Goal: Information Seeking & Learning: Find specific page/section

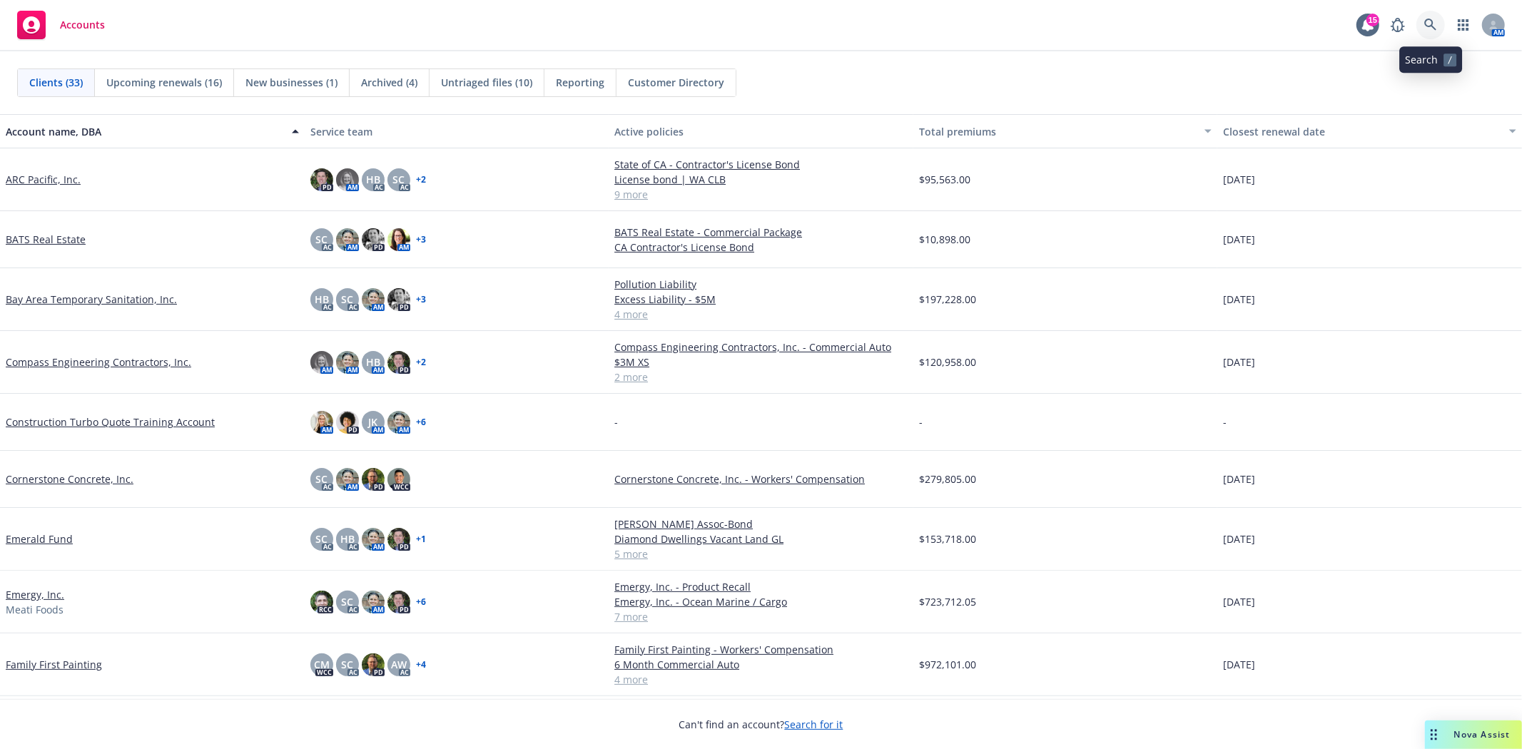
click at [1437, 30] on link at bounding box center [1431, 25] width 29 height 29
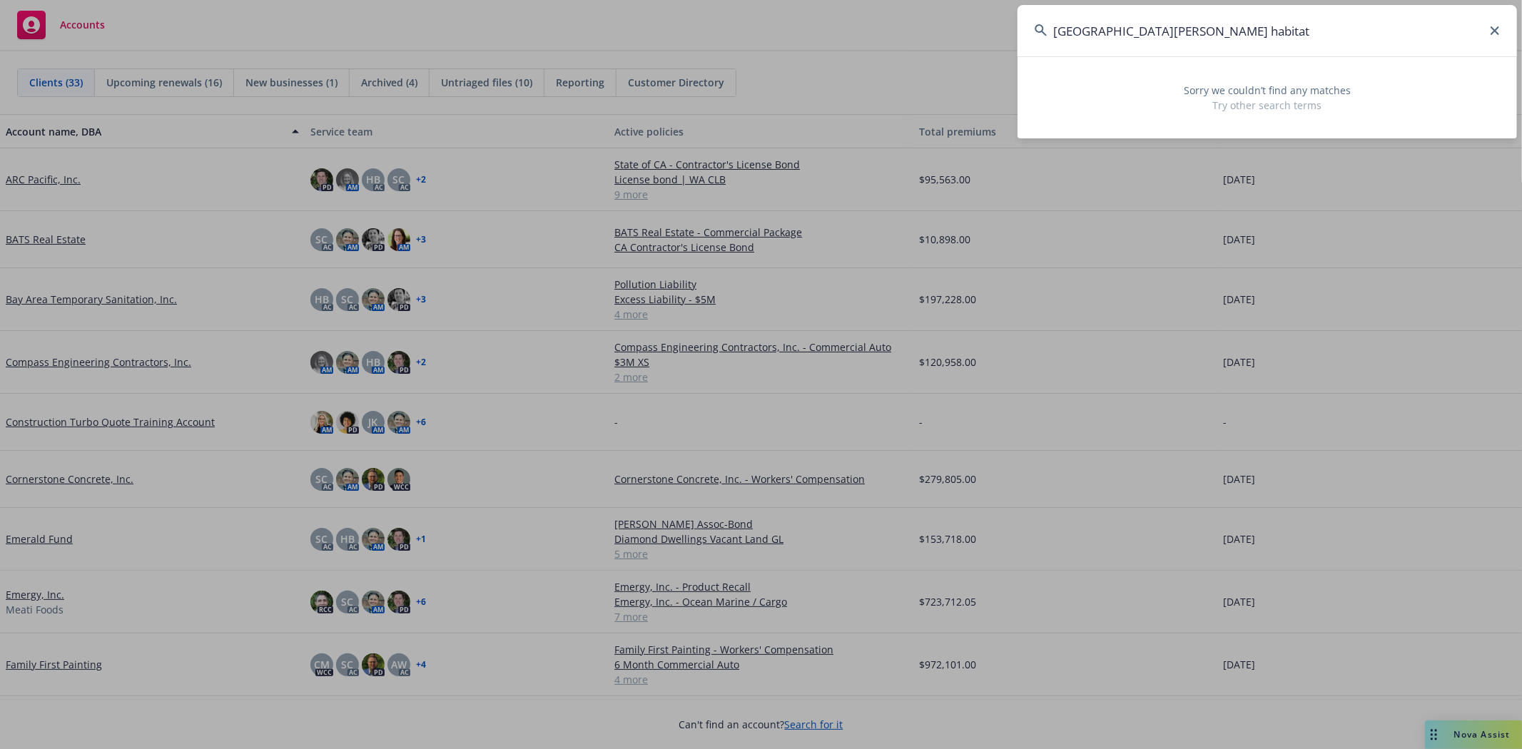
type input "[GEOGRAPHIC_DATA][PERSON_NAME] habitat"
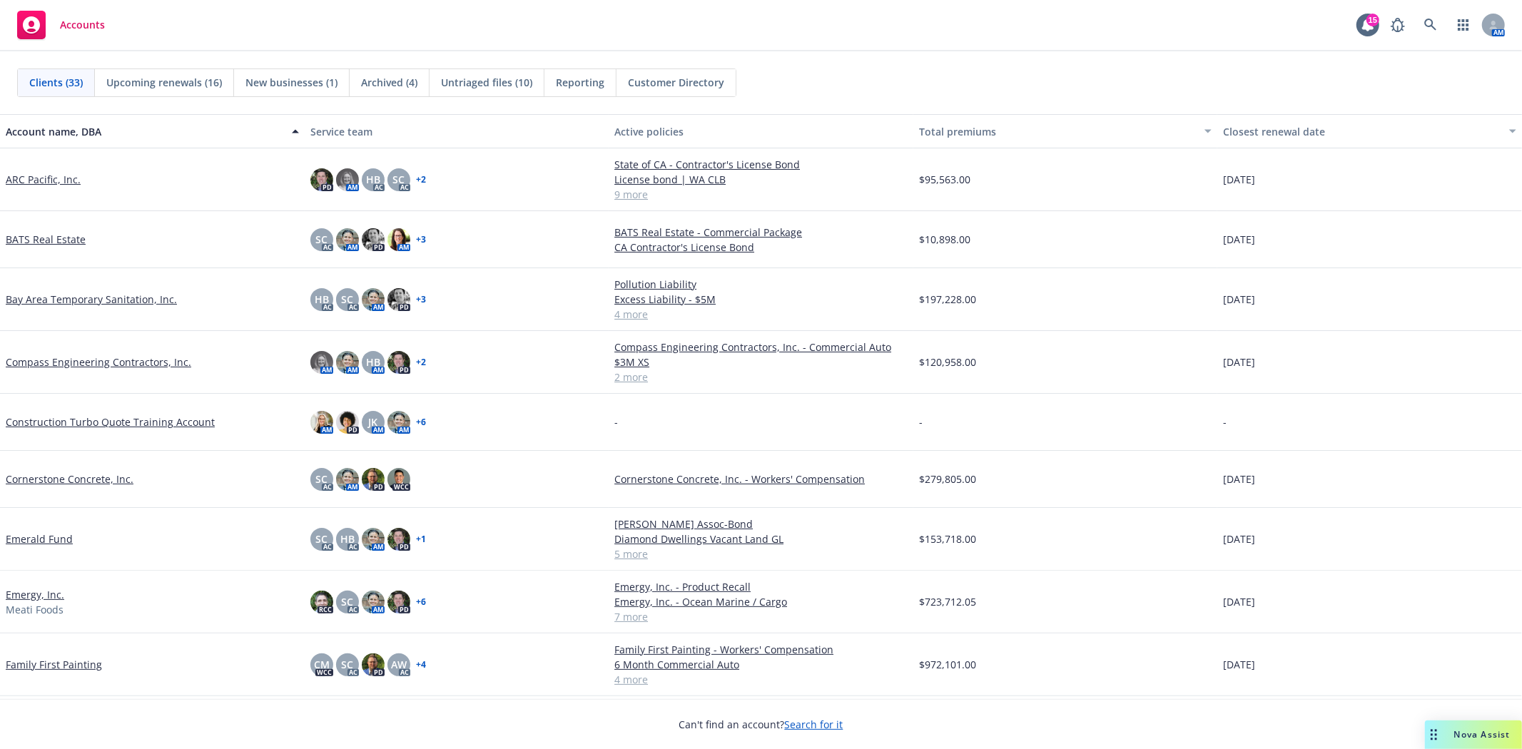
click at [288, 81] on span "New businesses (1)" at bounding box center [292, 82] width 92 height 15
